Goal: Navigation & Orientation: Go to known website

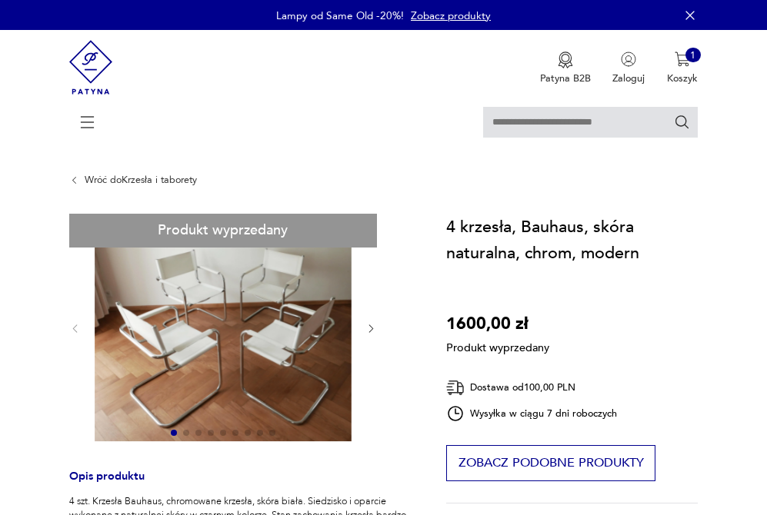
click at [102, 62] on img at bounding box center [91, 67] width 44 height 75
click at [94, 75] on img at bounding box center [91, 67] width 44 height 75
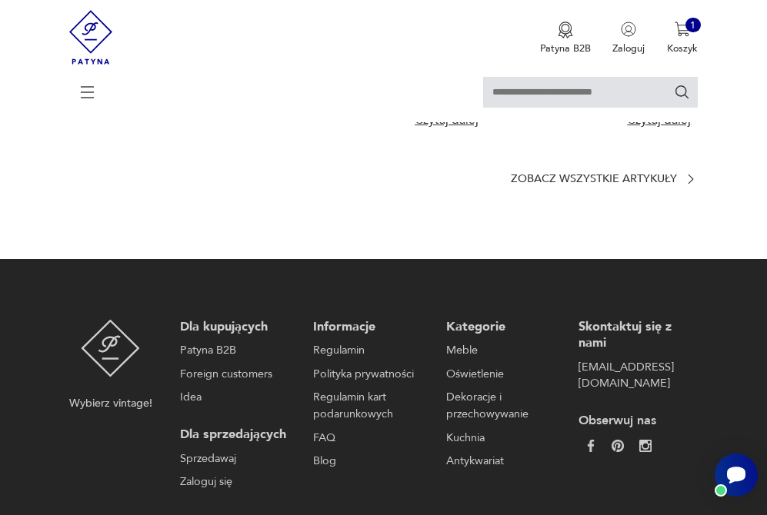
scroll to position [3436, 0]
